Goal: Task Accomplishment & Management: Complete application form

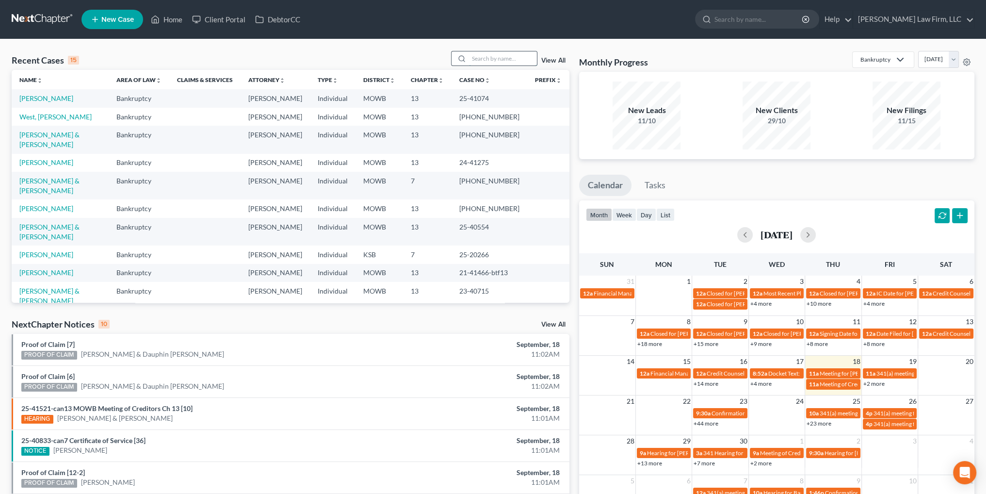
click at [484, 56] on input "search" at bounding box center [503, 58] width 68 height 14
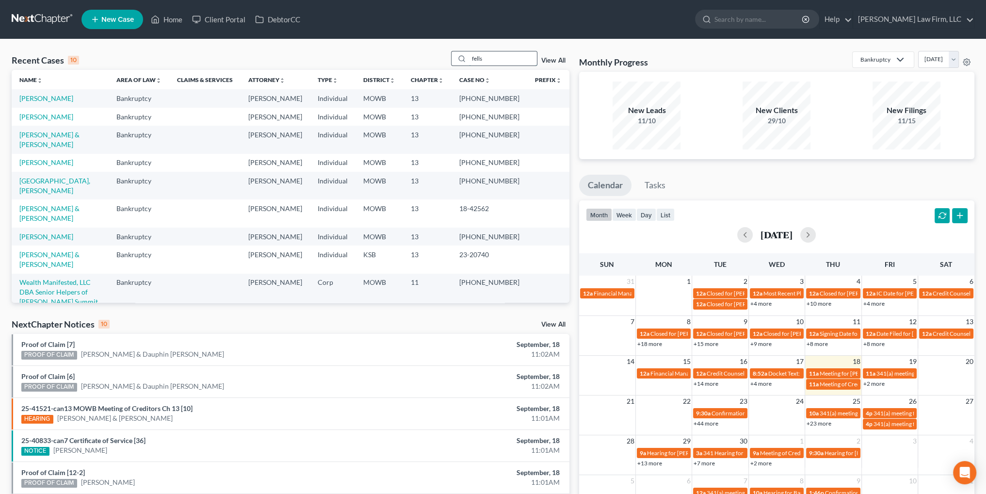
type input "fells"
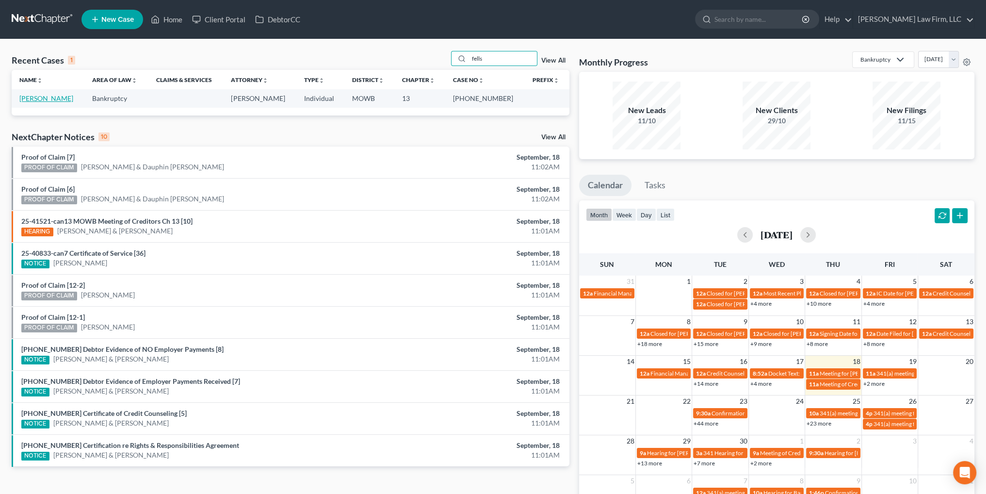
click at [37, 101] on link "[PERSON_NAME]" at bounding box center [46, 98] width 54 height 8
select select "6"
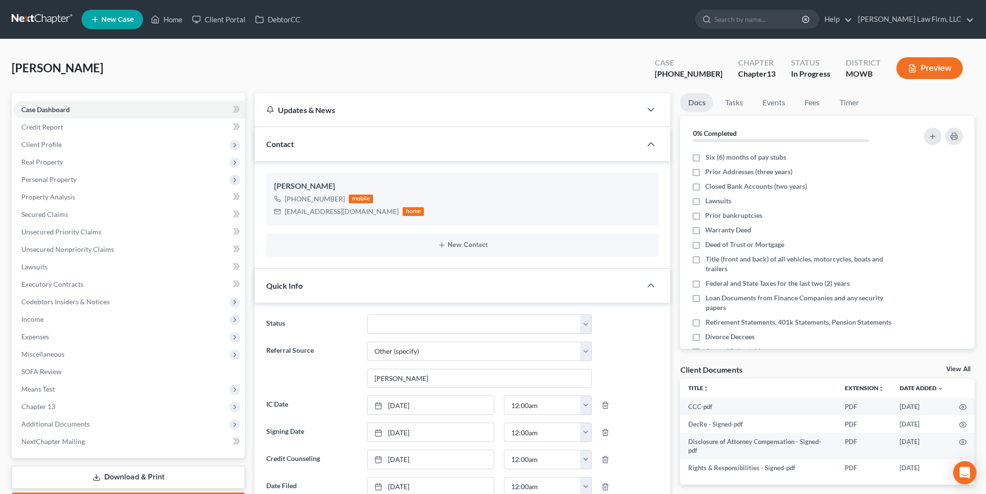
scroll to position [1105, 0]
click at [32, 318] on span "Income" at bounding box center [32, 319] width 22 height 8
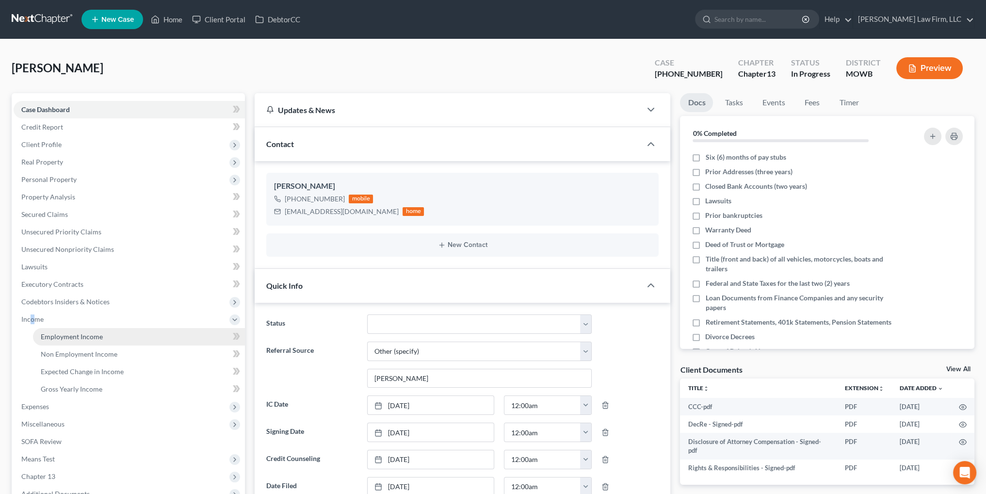
click at [64, 336] on span "Employment Income" at bounding box center [72, 336] width 62 height 8
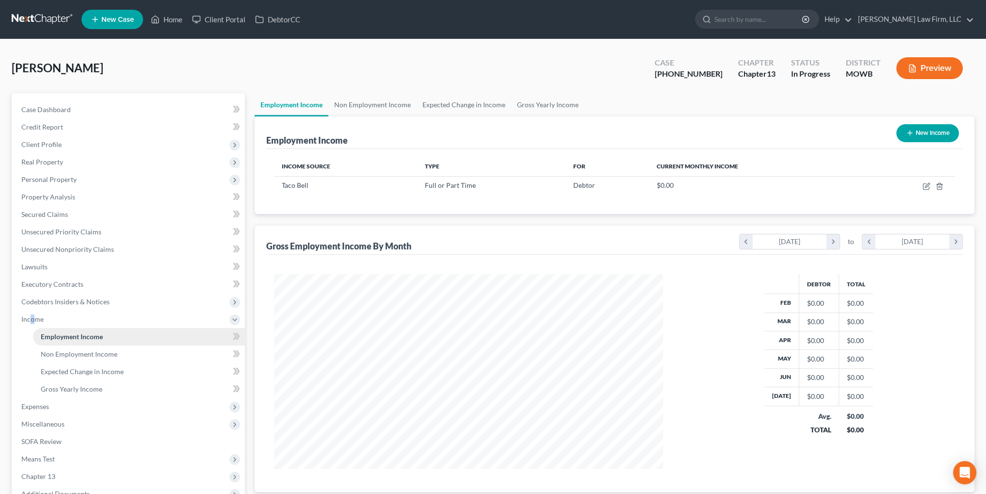
scroll to position [195, 408]
click at [31, 406] on span "Expenses" at bounding box center [35, 406] width 28 height 8
click at [42, 356] on span "Home" at bounding box center [50, 354] width 18 height 8
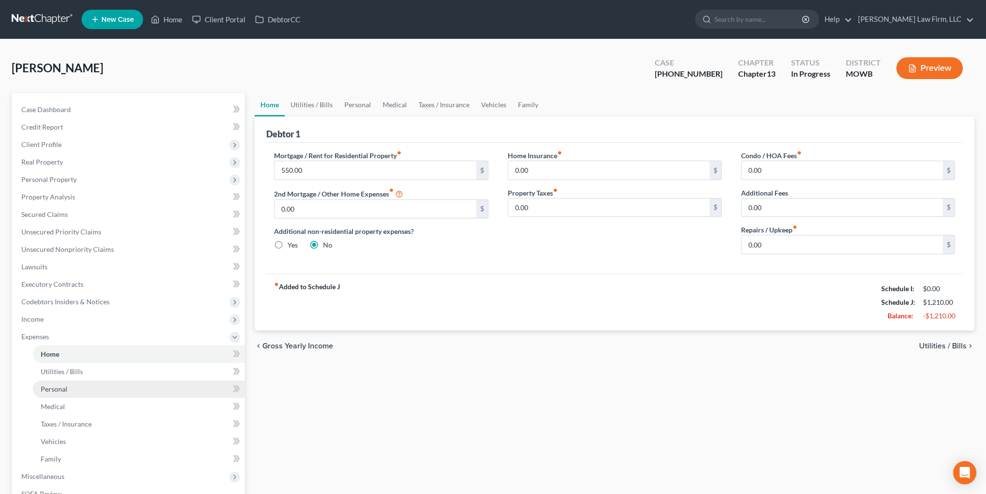
click at [51, 391] on span "Personal" at bounding box center [54, 389] width 27 height 8
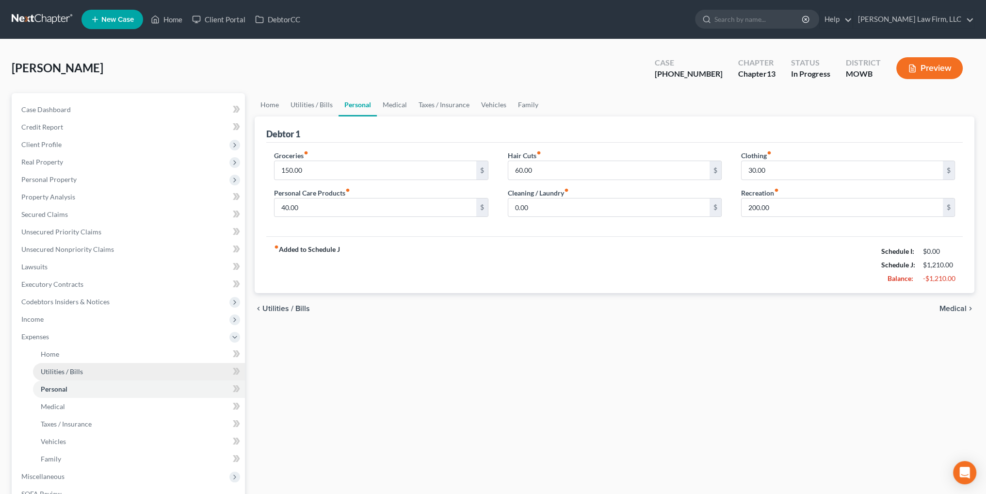
click at [58, 371] on span "Utilities / Bills" at bounding box center [62, 371] width 42 height 8
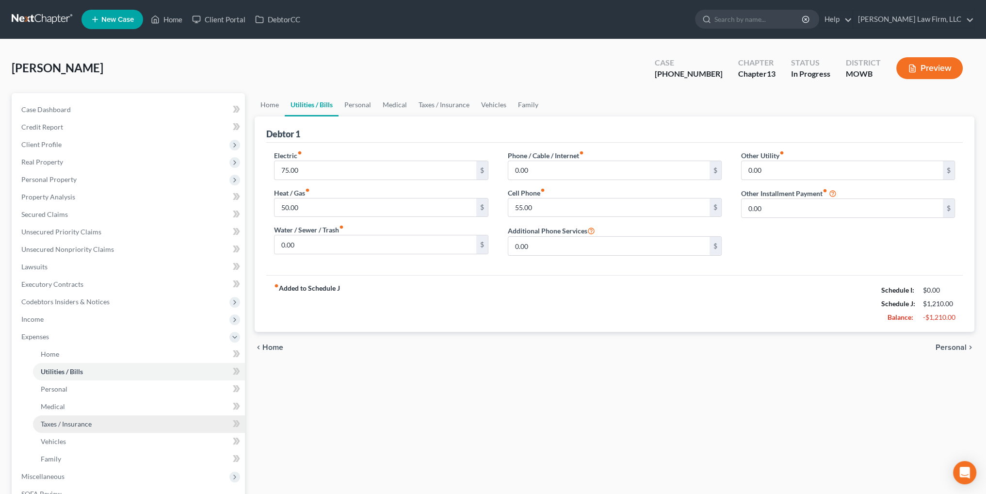
click at [60, 427] on span "Taxes / Insurance" at bounding box center [66, 424] width 51 height 8
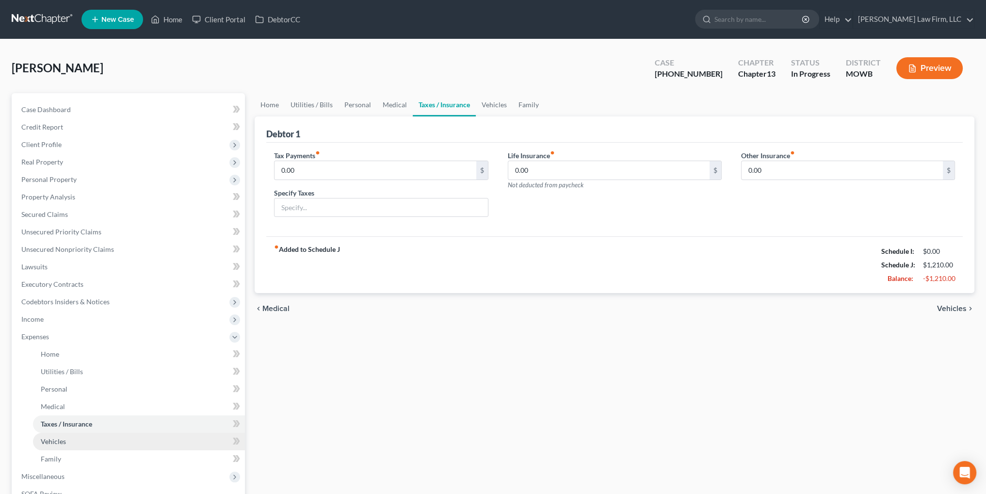
click at [48, 437] on span "Vehicles" at bounding box center [53, 441] width 25 height 8
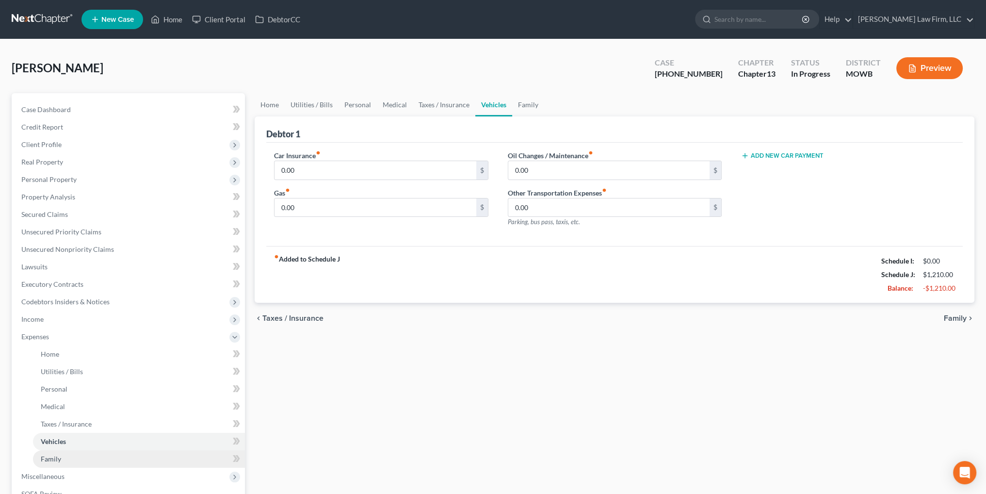
click at [50, 457] on span "Family" at bounding box center [51, 459] width 20 height 8
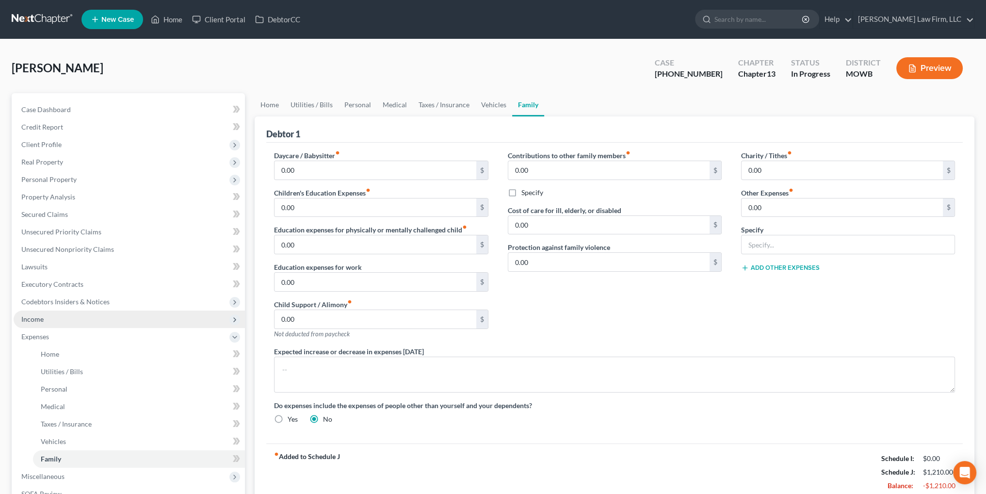
click at [35, 316] on span "Income" at bounding box center [32, 319] width 22 height 8
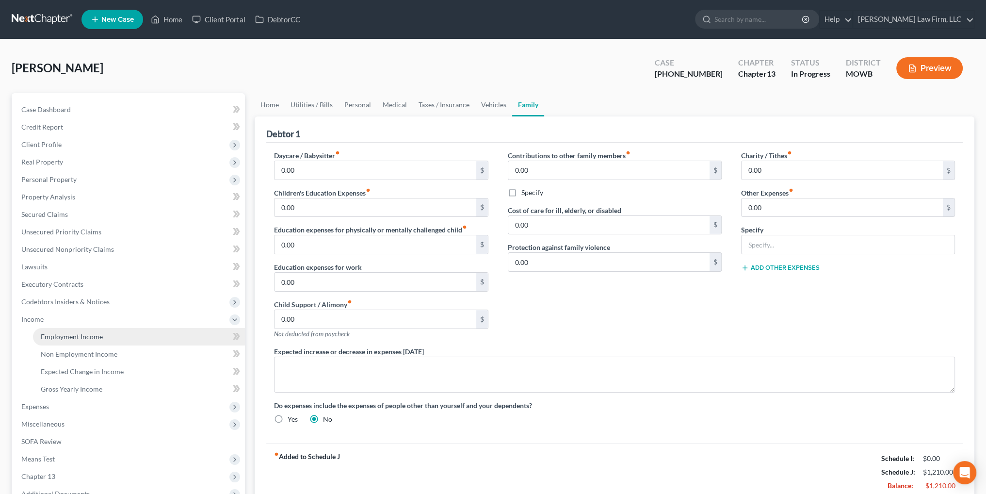
click at [44, 339] on span "Employment Income" at bounding box center [72, 336] width 62 height 8
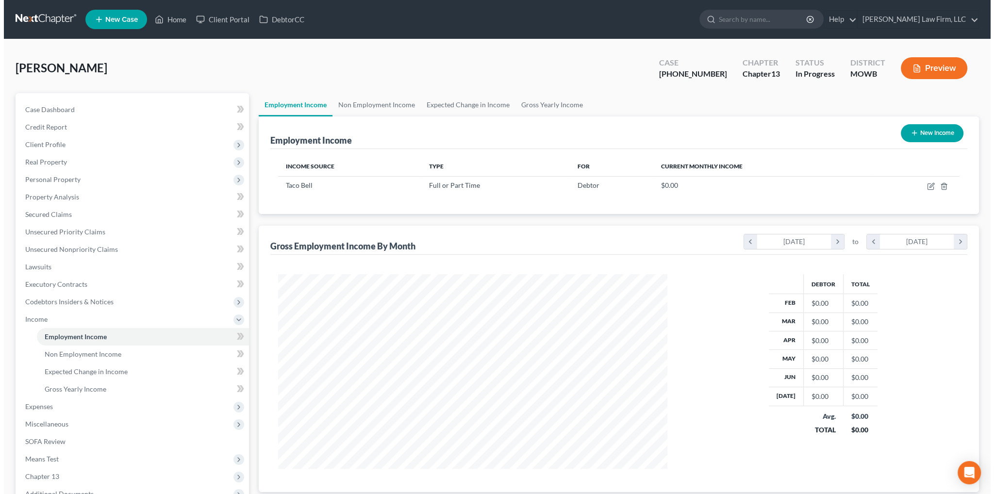
scroll to position [195, 408]
click at [926, 188] on icon "button" at bounding box center [927, 186] width 8 height 8
select select "0"
select select "26"
select select "2"
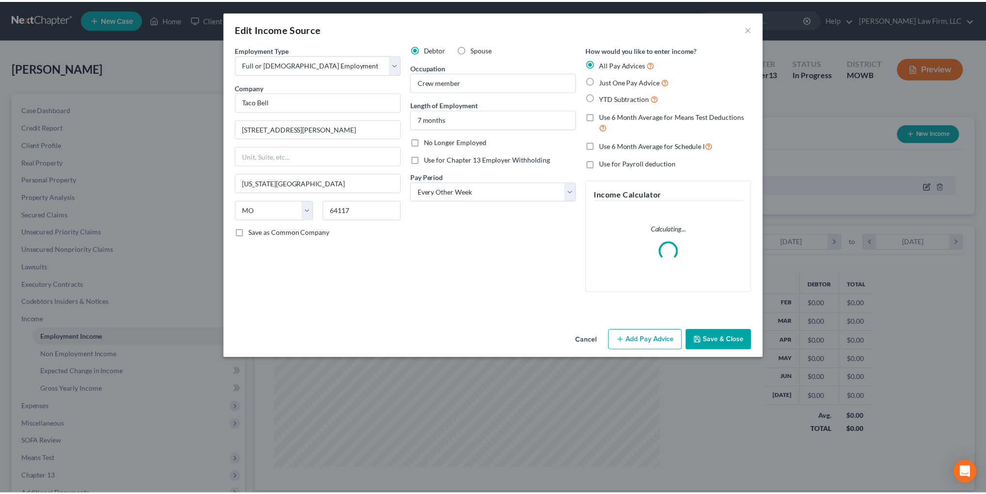
scroll to position [196, 411]
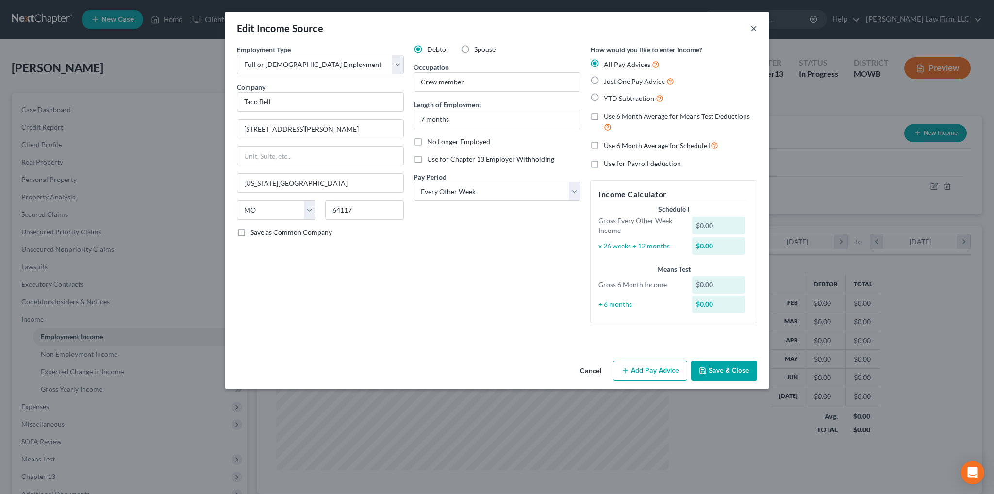
click at [751, 29] on button "×" at bounding box center [753, 28] width 7 height 12
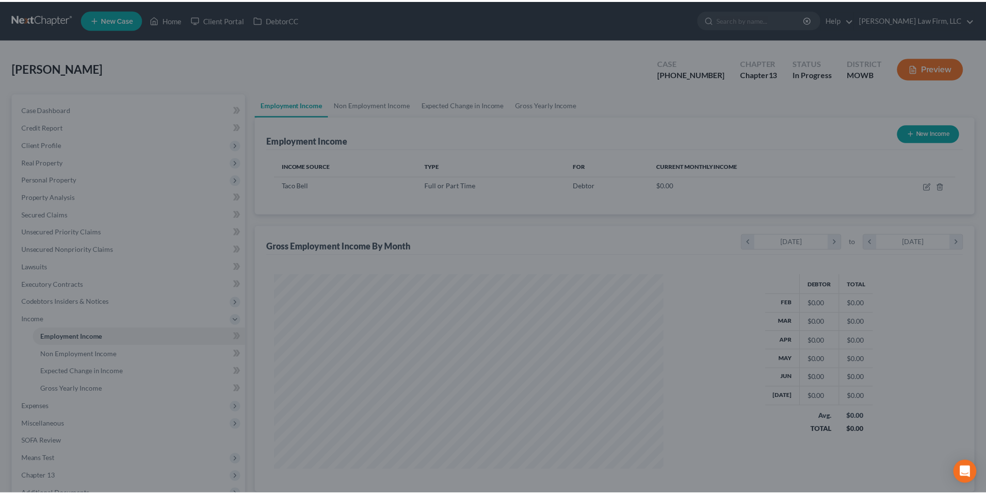
scroll to position [484918, 484704]
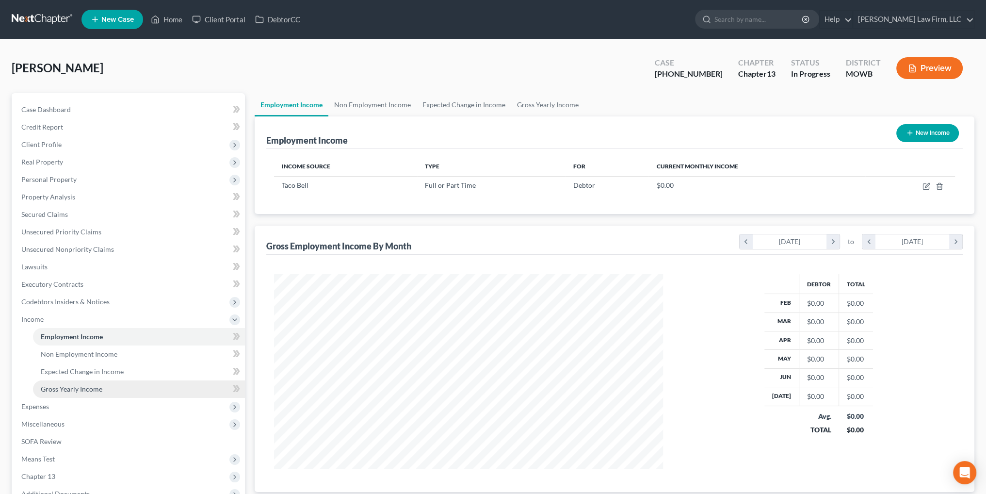
click at [70, 385] on span "Gross Yearly Income" at bounding box center [72, 389] width 62 height 8
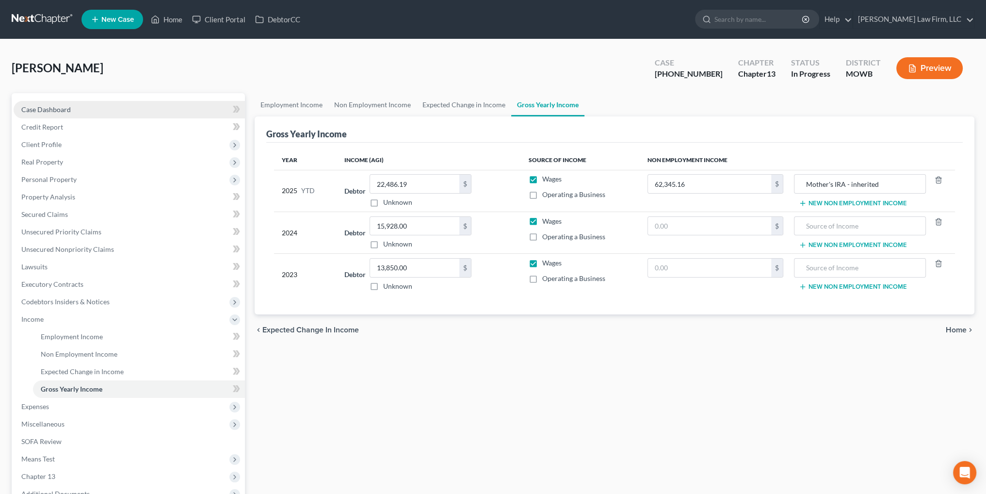
click at [51, 103] on link "Case Dashboard" at bounding box center [129, 109] width 231 height 17
select select "6"
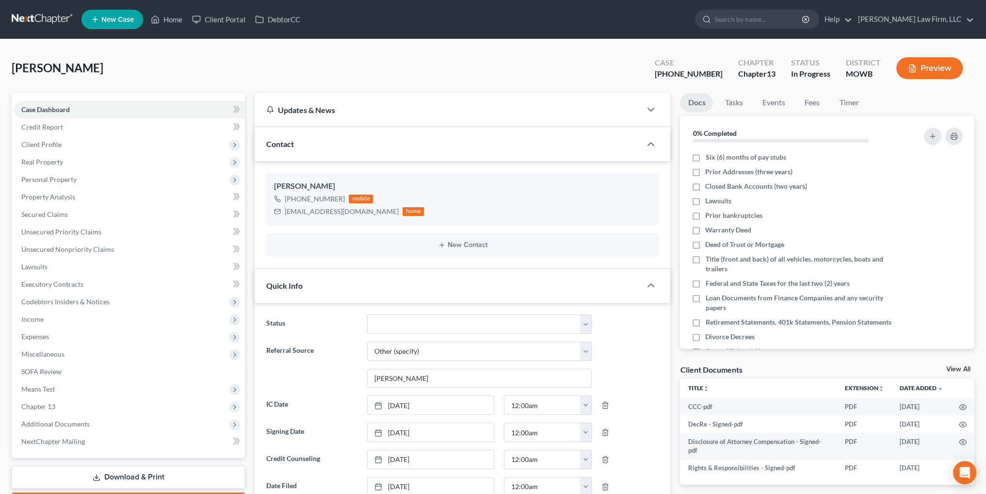
scroll to position [1105, 0]
